Goal: Book appointment/travel/reservation

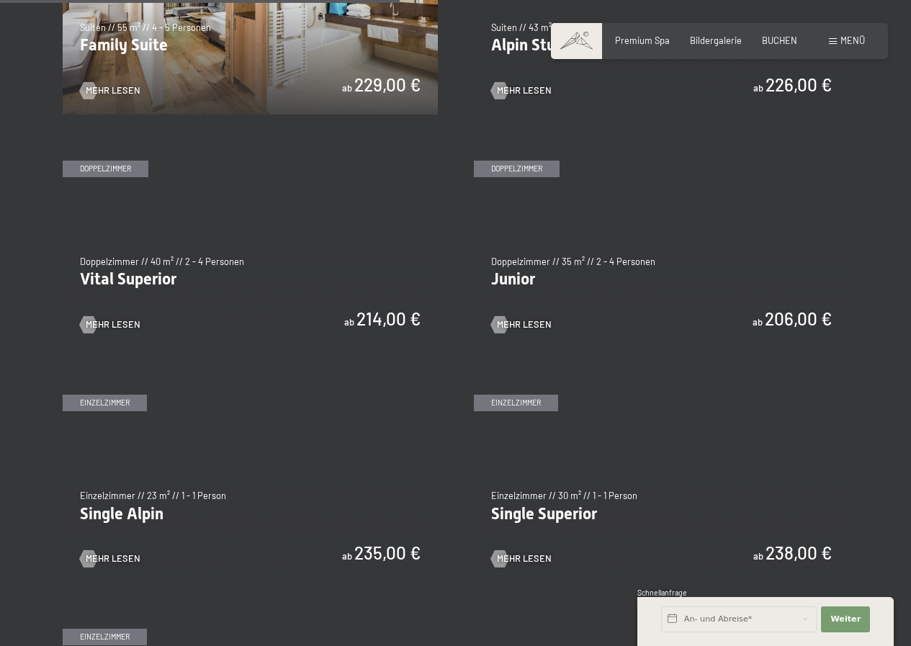
scroll to position [1512, 0]
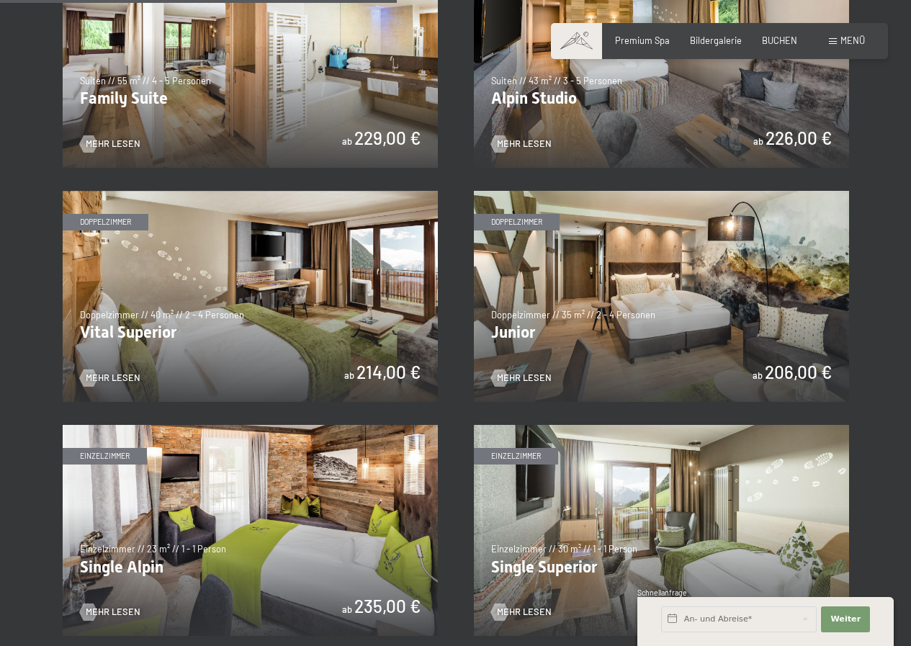
click at [303, 318] on img at bounding box center [250, 296] width 375 height 211
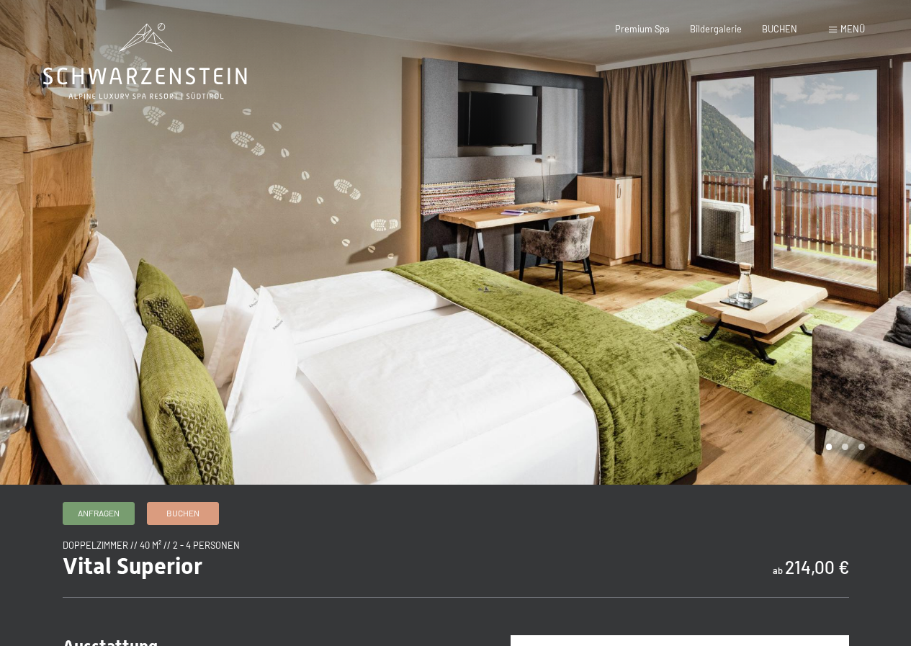
click at [831, 261] on div at bounding box center [684, 242] width 456 height 485
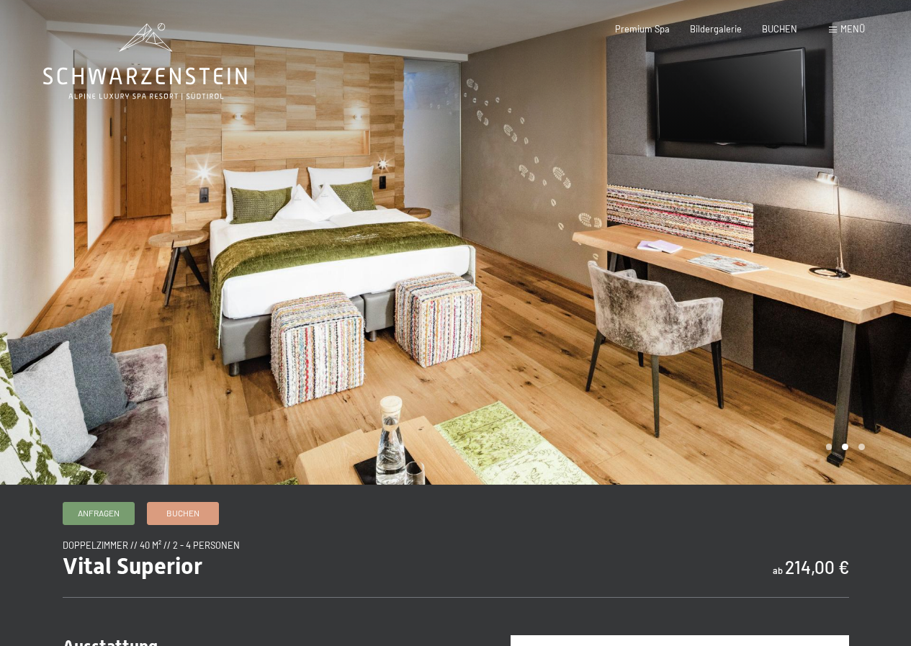
click at [831, 261] on div at bounding box center [684, 242] width 456 height 485
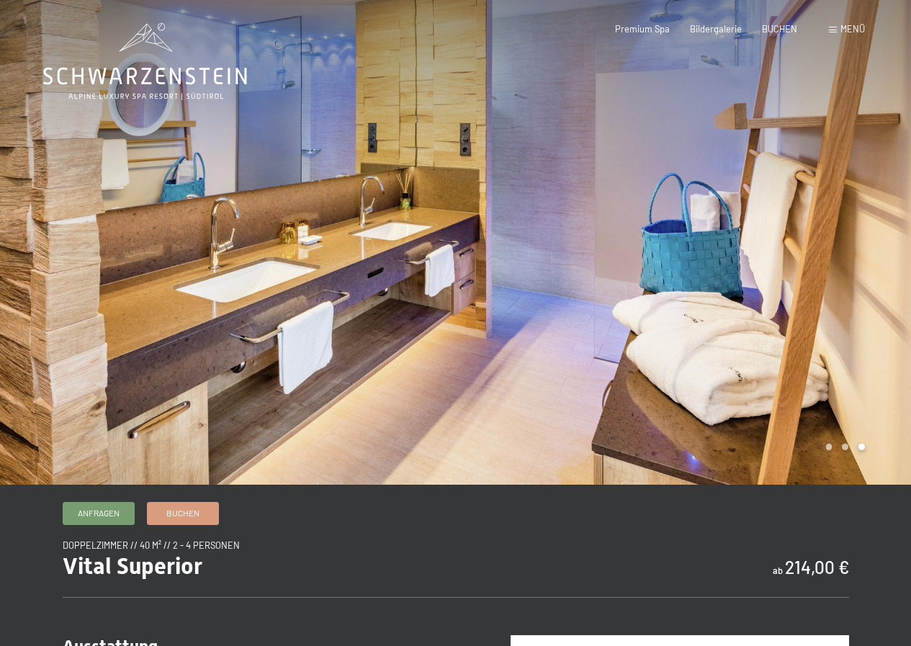
click at [831, 261] on div at bounding box center [684, 242] width 456 height 485
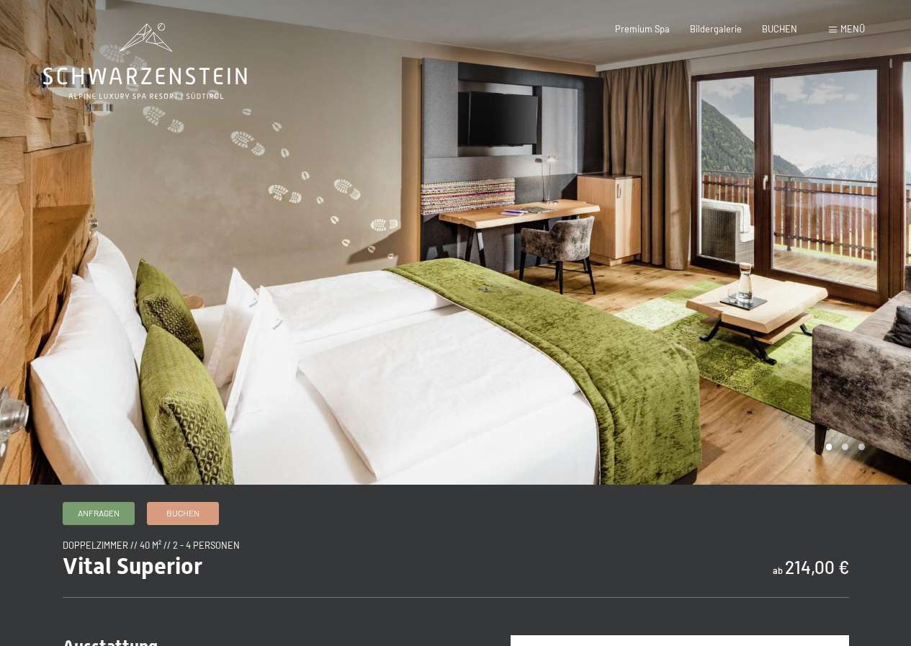
click at [831, 261] on div at bounding box center [684, 242] width 456 height 485
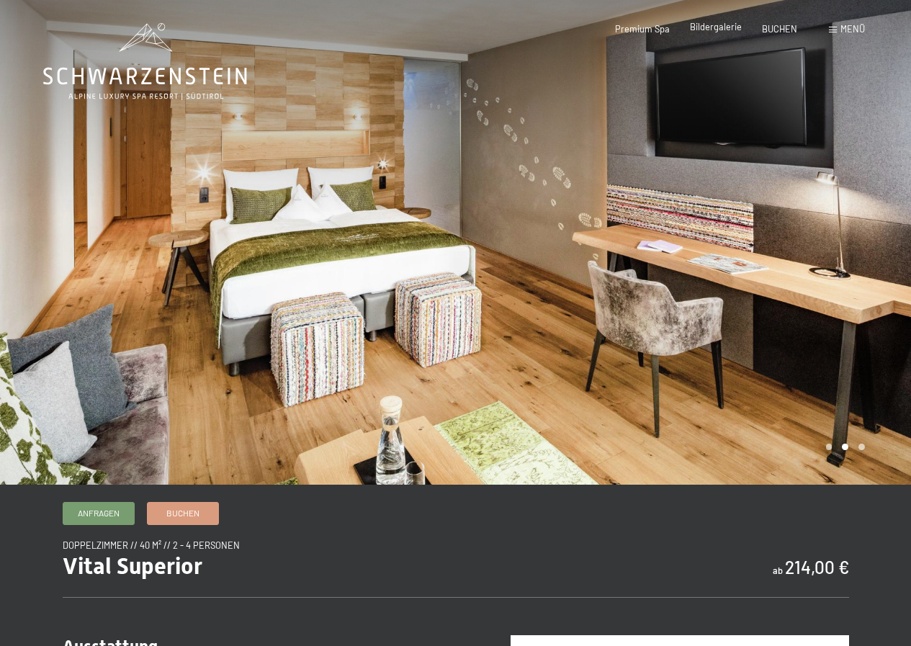
click at [705, 30] on span "Bildergalerie" at bounding box center [716, 27] width 52 height 12
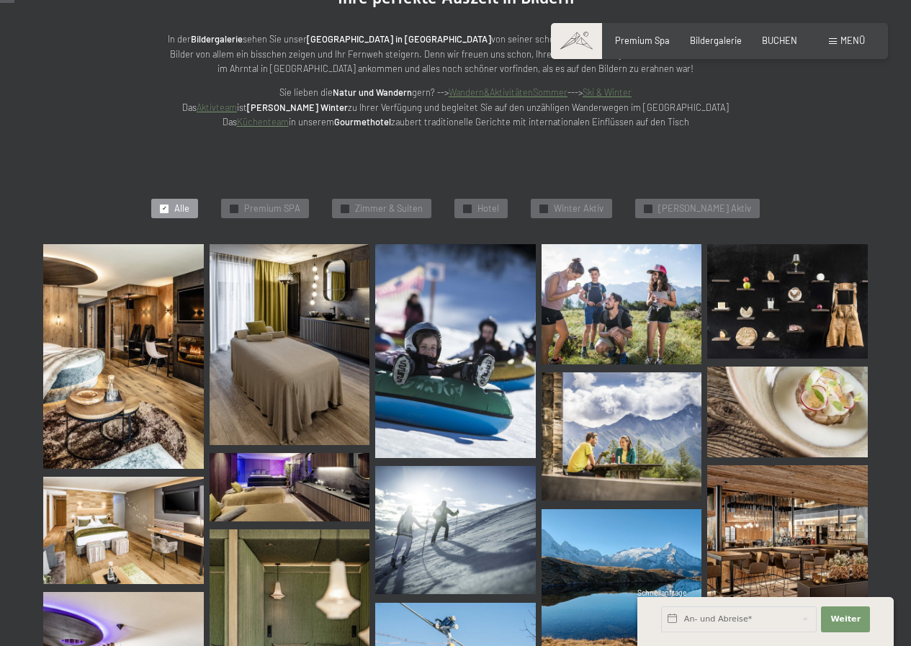
scroll to position [216, 0]
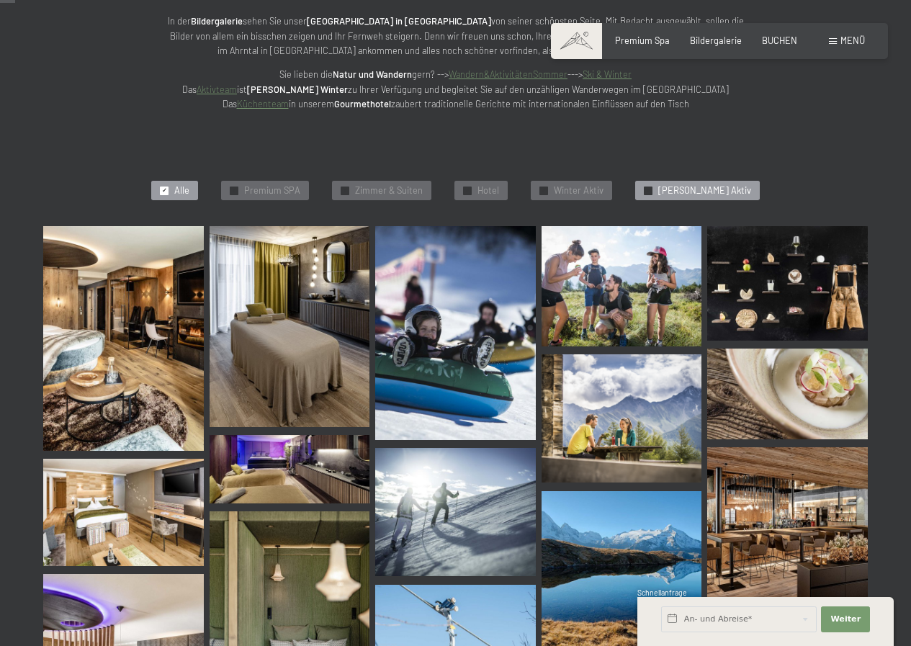
click at [651, 189] on span "✓" at bounding box center [648, 191] width 5 height 8
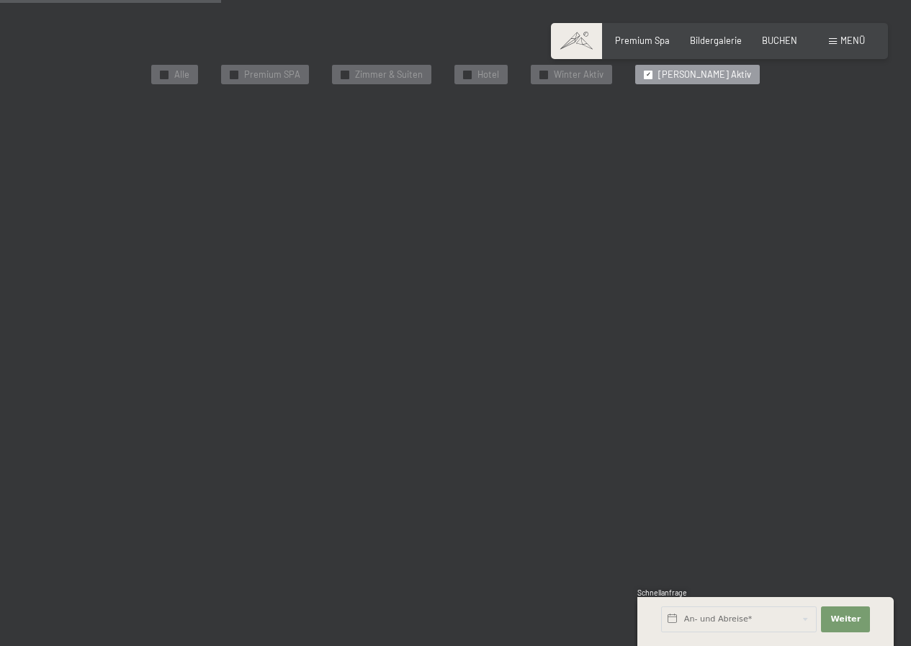
scroll to position [126, 0]
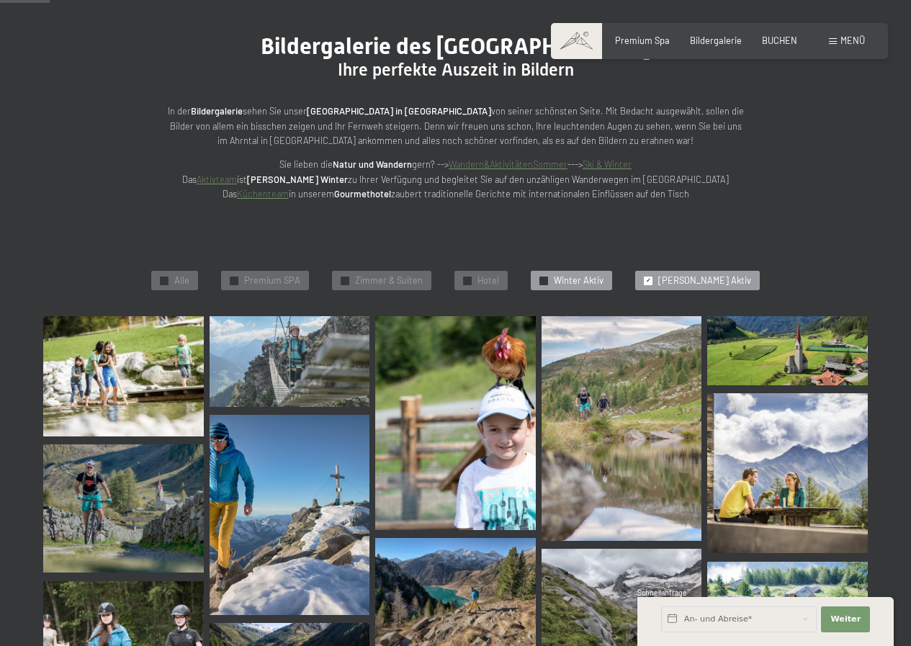
click at [547, 279] on span "✓" at bounding box center [544, 281] width 5 height 8
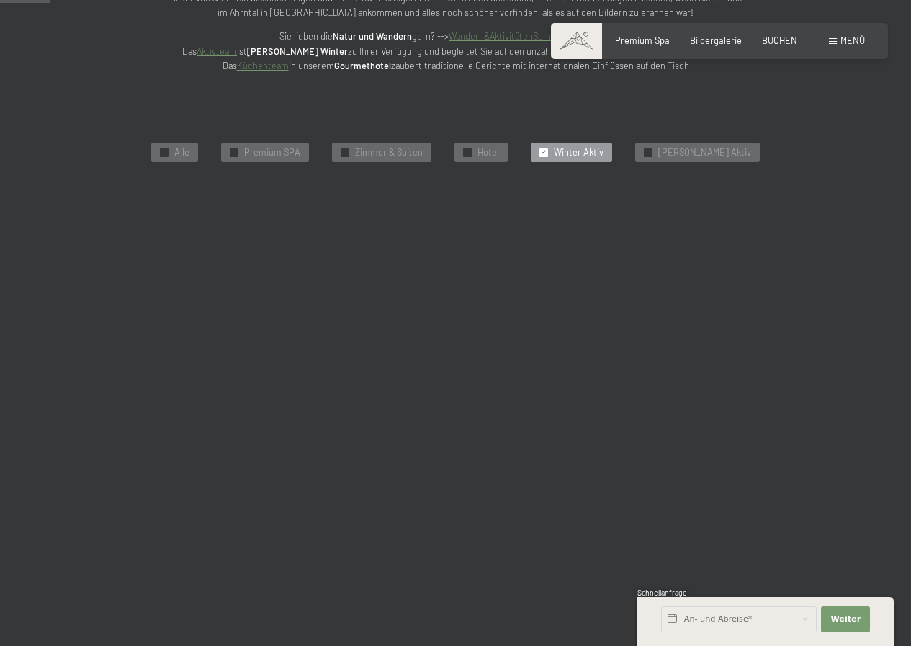
scroll to position [270, 0]
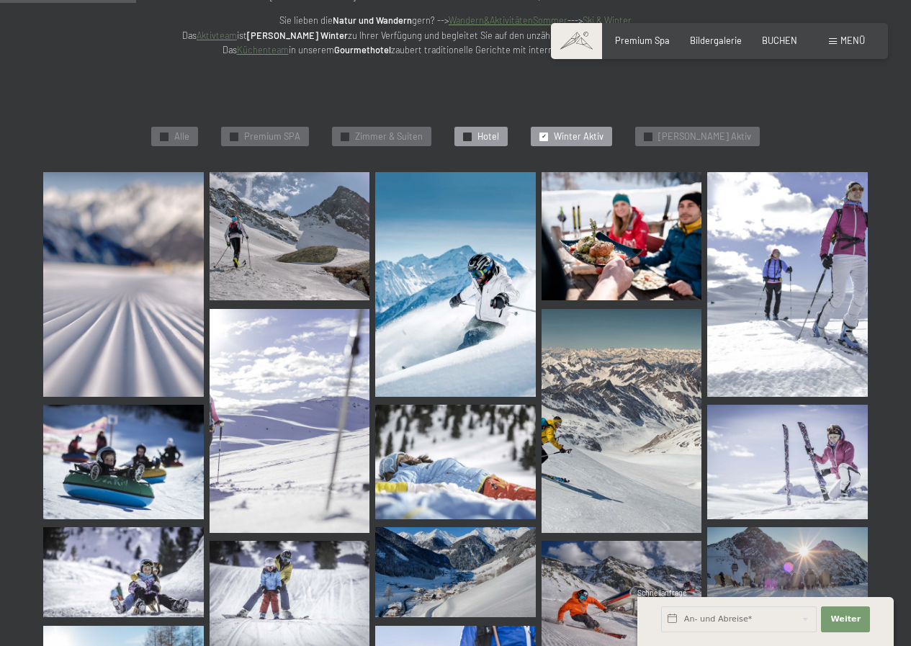
click at [479, 135] on div "✓ Hotel" at bounding box center [480, 137] width 53 height 20
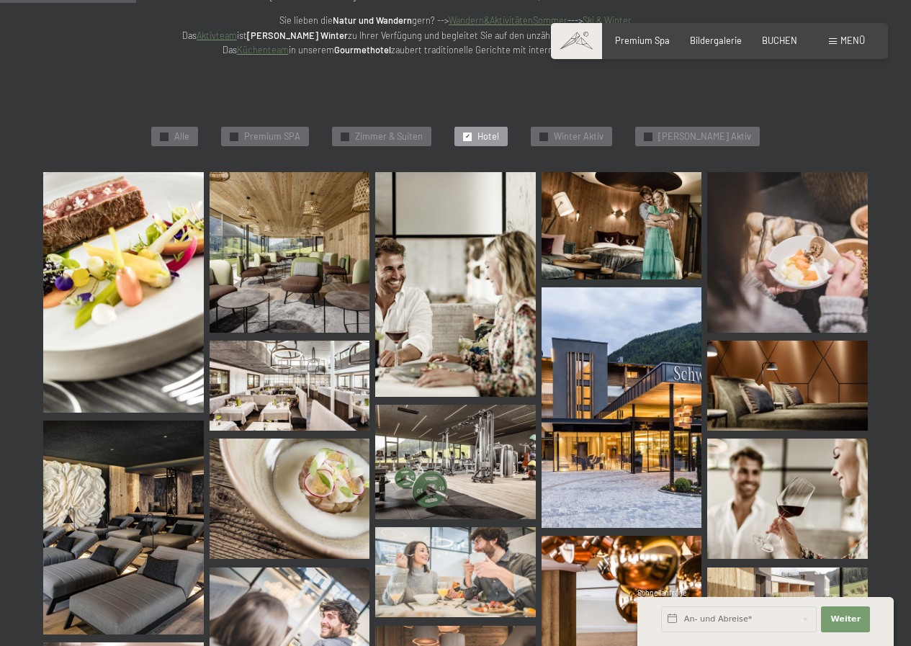
click at [490, 438] on img at bounding box center [455, 462] width 161 height 115
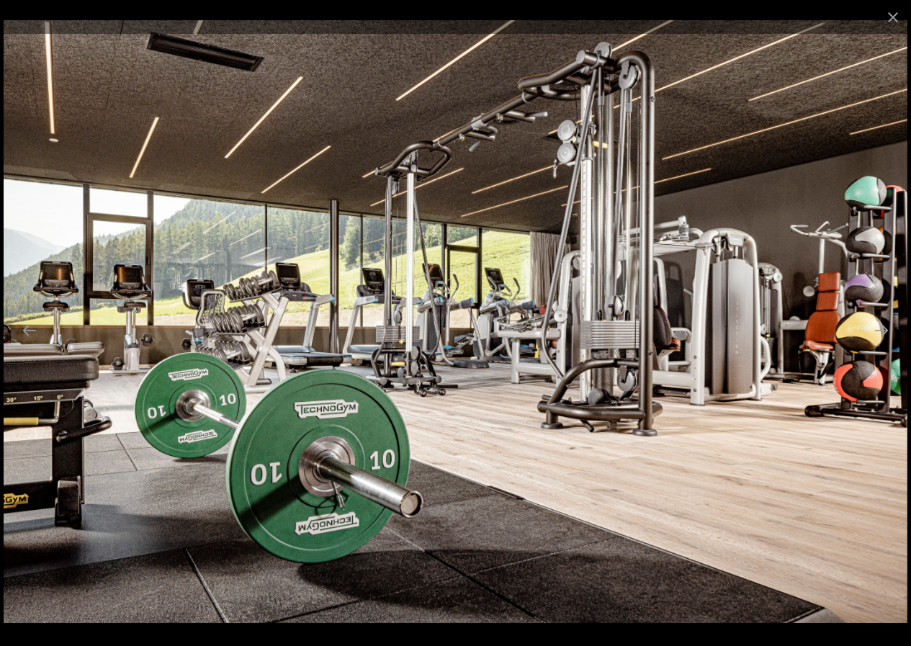
scroll to position [342, 0]
drag, startPoint x: 856, startPoint y: 323, endPoint x: 609, endPoint y: 347, distance: 248.2
click at [647, 341] on img at bounding box center [456, 321] width 904 height 603
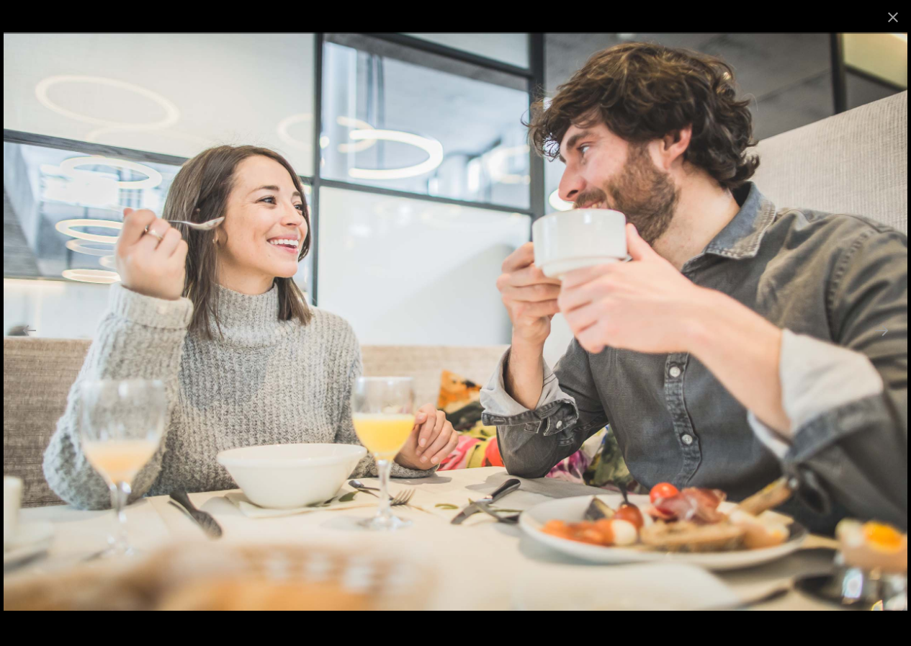
drag, startPoint x: 750, startPoint y: 359, endPoint x: 532, endPoint y: 357, distance: 218.2
click at [550, 357] on img at bounding box center [456, 321] width 904 height 578
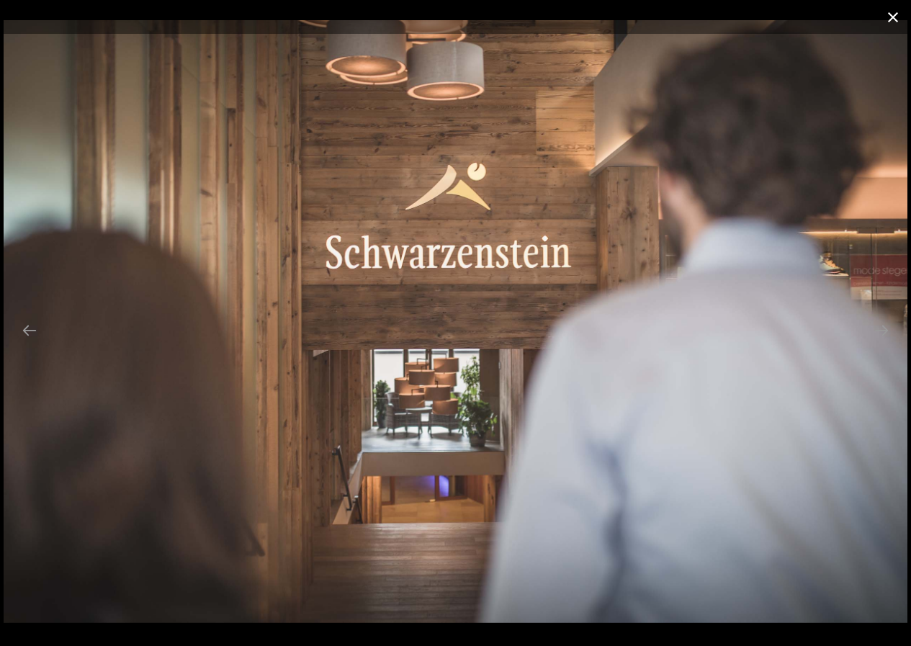
click at [897, 16] on button "Close gallery" at bounding box center [893, 17] width 36 height 34
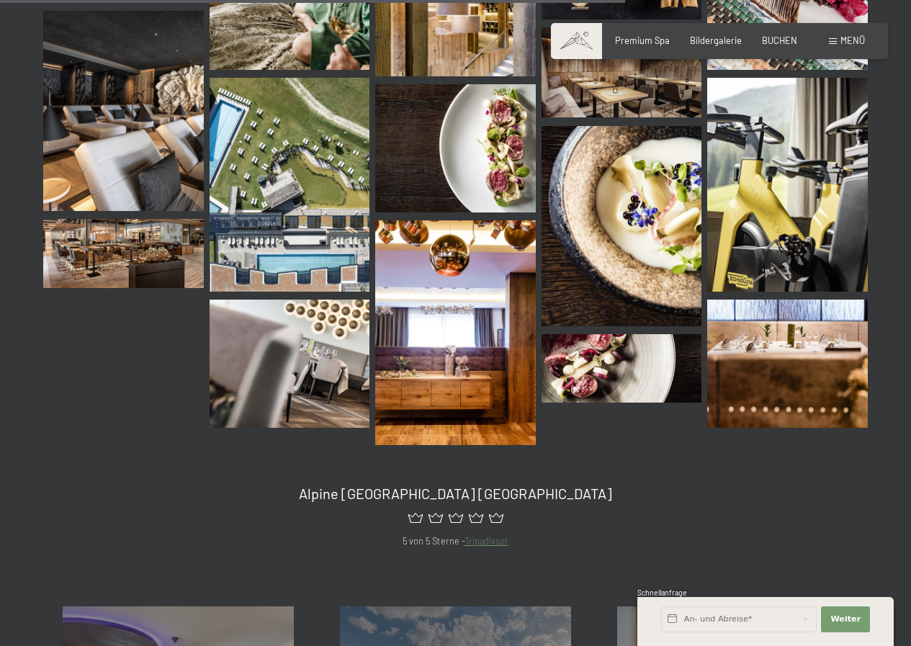
scroll to position [1494, 0]
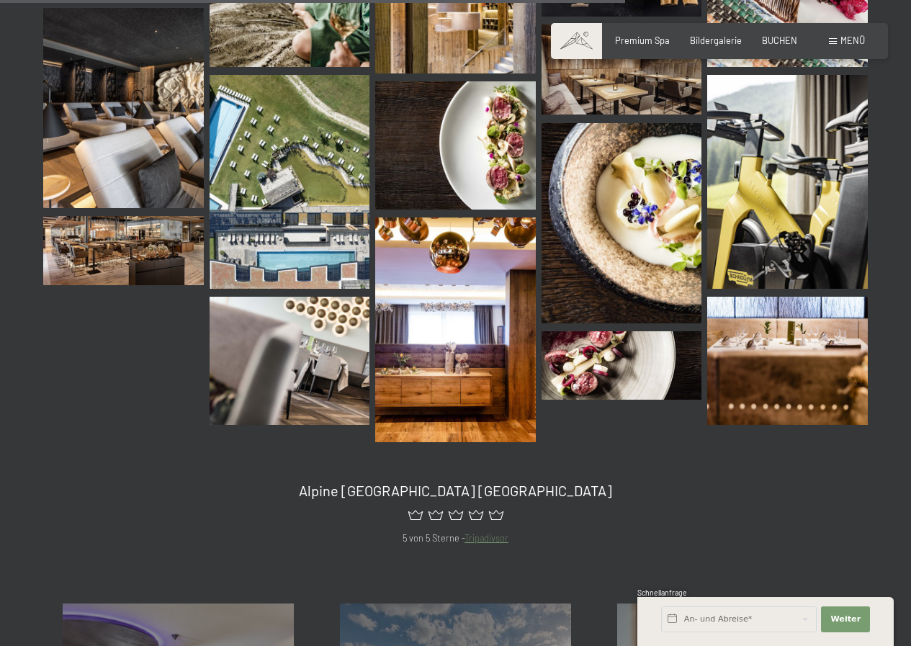
click at [297, 130] on img at bounding box center [290, 182] width 161 height 214
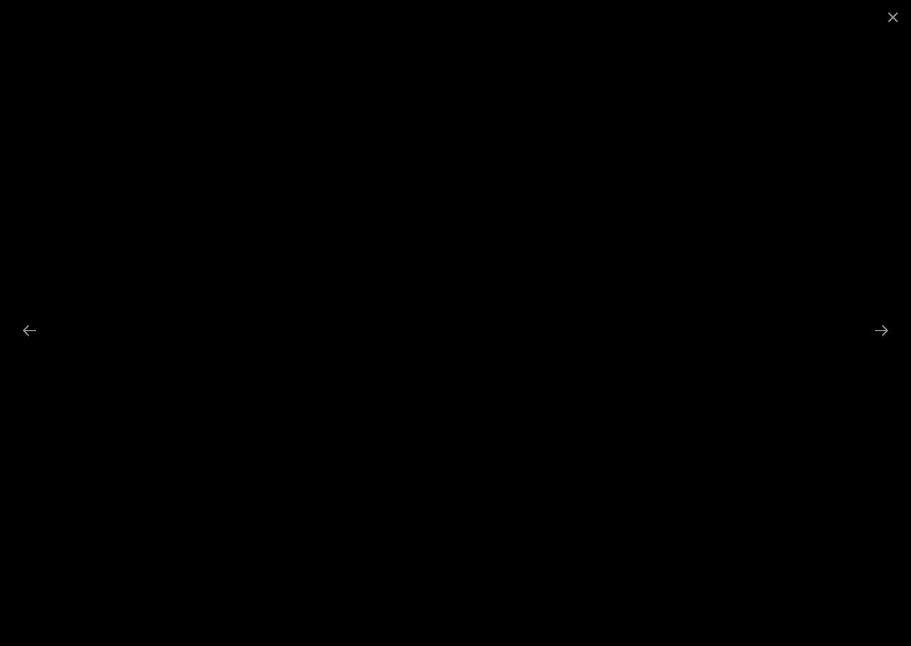
scroll to position [1783, 0]
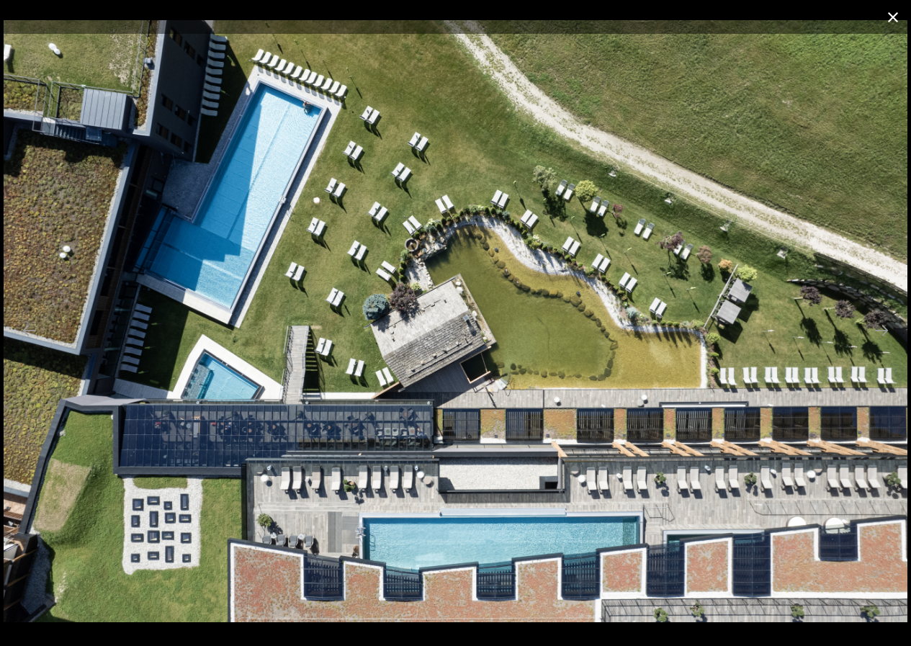
click at [889, 19] on button "Close gallery" at bounding box center [893, 17] width 36 height 34
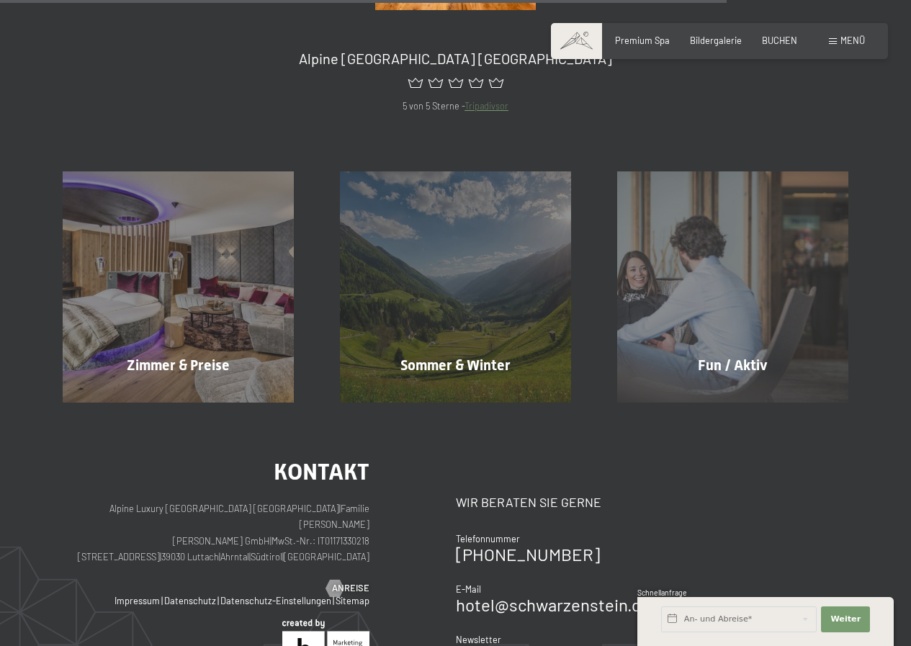
scroll to position [1422, 0]
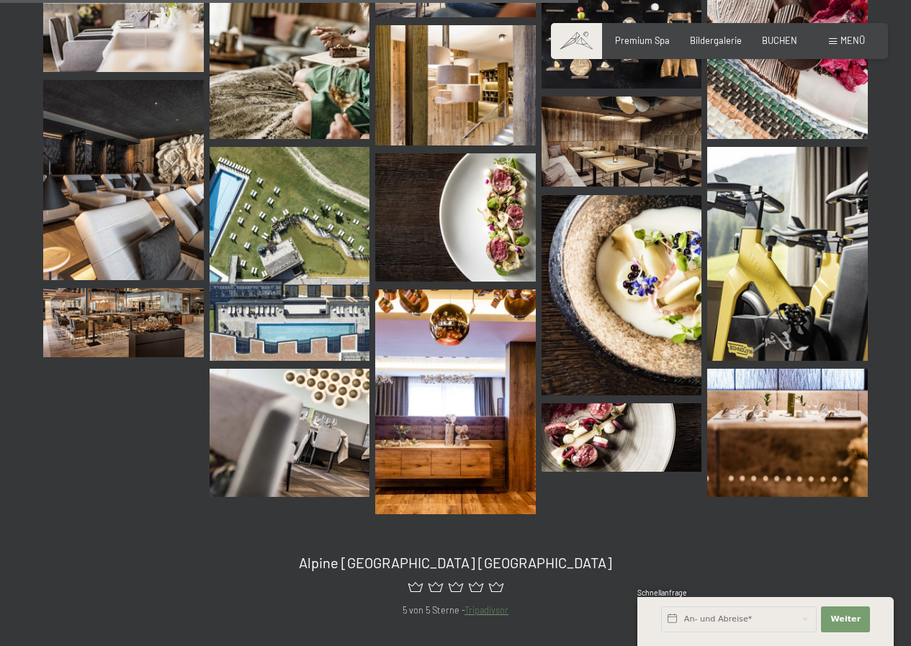
click at [97, 328] on img at bounding box center [123, 322] width 161 height 68
